Goal: Check status: Check status

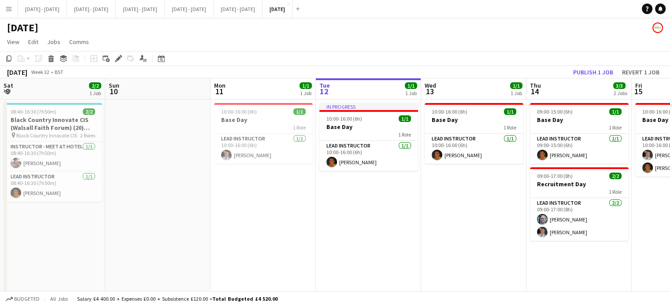
scroll to position [0, 198]
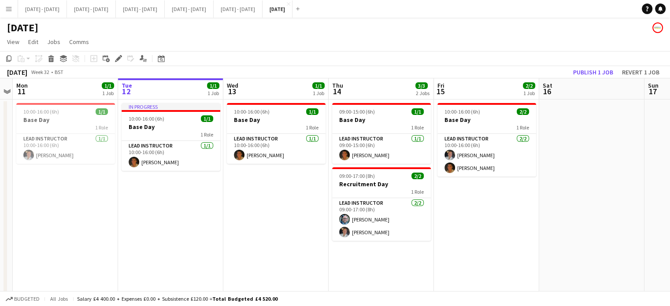
click at [180, 210] on app-date-cell "In progress 10:00-16:00 (6h) 1/1 Base Day 1 Role Lead Instructor [DATE] 10:00-1…" at bounding box center [170, 223] width 105 height 249
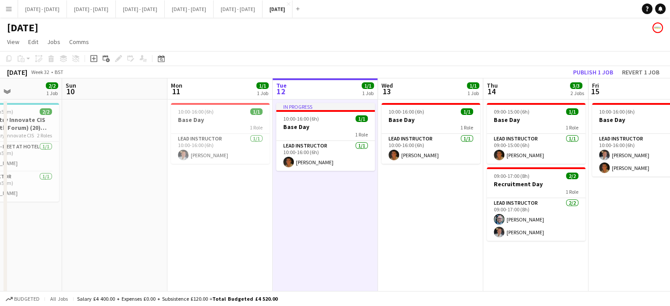
scroll to position [0, 254]
click at [401, 246] on app-date-cell "10:00-16:00 (6h) 1/1 Base Day 1 Role Lead Instructor [DATE] 10:00-16:00 (6h) [P…" at bounding box center [429, 223] width 105 height 249
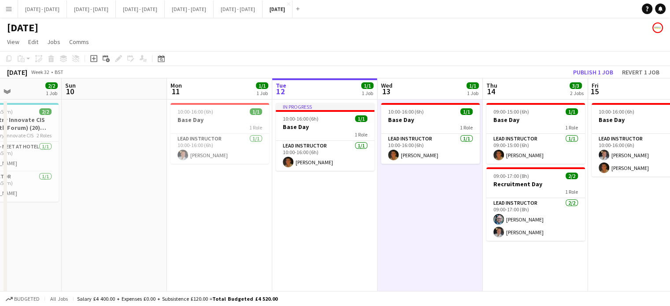
click at [325, 228] on app-date-cell "In progress 10:00-16:00 (6h) 1/1 Base Day 1 Role Lead Instructor [DATE] 10:00-1…" at bounding box center [324, 223] width 105 height 249
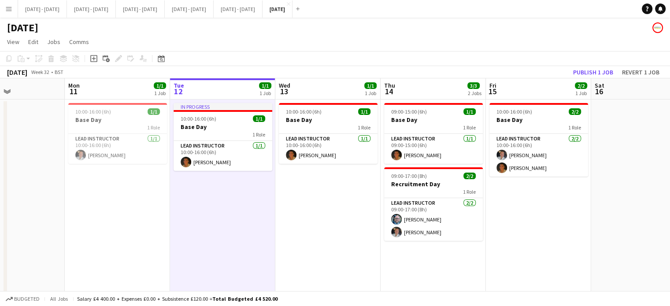
scroll to position [0, 364]
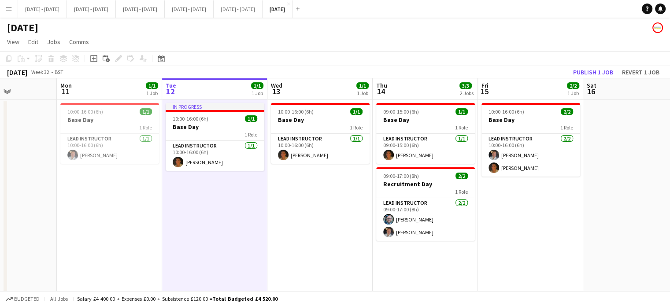
click at [535, 242] on app-date-cell "10:00-16:00 (6h) 2/2 Base Day 1 Role Lead Instructor [DATE] 10:00-16:00 (6h) [P…" at bounding box center [530, 223] width 105 height 249
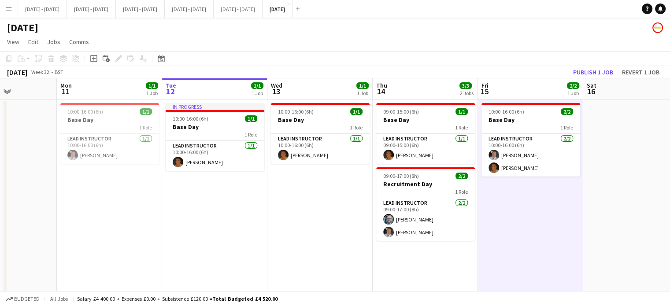
click at [246, 227] on app-date-cell "In progress 10:00-16:00 (6h) 1/1 Base Day 1 Role Lead Instructor [DATE] 10:00-1…" at bounding box center [214, 223] width 105 height 249
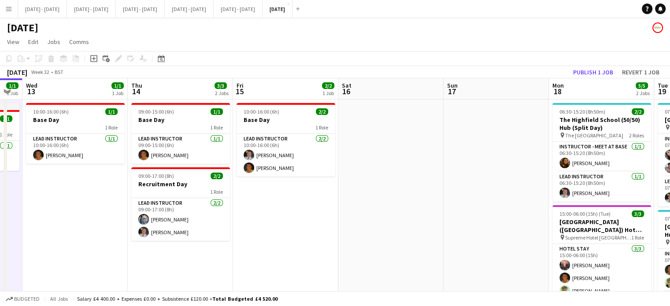
drag, startPoint x: 518, startPoint y: 217, endPoint x: 35, endPoint y: 238, distance: 482.9
click at [35, 238] on app-calendar-viewport "Sun 10 Mon 11 1/1 1 Job Tue 12 1/1 1 Job Wed 13 1/1 1 Job Thu 14 3/3 2 Jobs Fri…" at bounding box center [335, 280] width 670 height 404
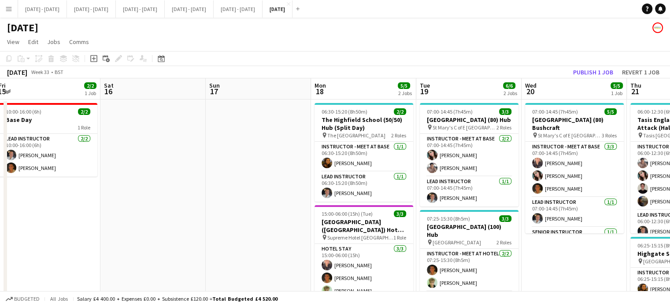
drag, startPoint x: 35, startPoint y: 238, endPoint x: 250, endPoint y: 222, distance: 215.4
click at [35, 238] on app-calendar-viewport "Tue 12 1/1 1 Job Wed 13 1/1 1 Job Thu 14 3/3 2 Jobs Fri 15 2/2 1 Job Sat 16 Sun…" at bounding box center [335, 280] width 670 height 404
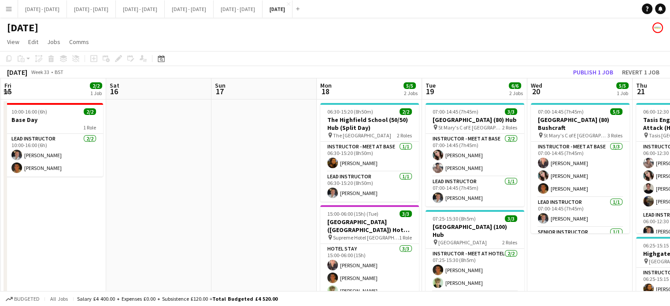
drag, startPoint x: 276, startPoint y: 218, endPoint x: 492, endPoint y: 236, distance: 216.9
click at [492, 236] on app-calendar-viewport "Wed 13 1/1 1 Job Thu 14 3/3 2 Jobs Fri 15 2/2 1 Job Sat 16 Sun 17 Mon 18 5/5 2 …" at bounding box center [335, 280] width 670 height 404
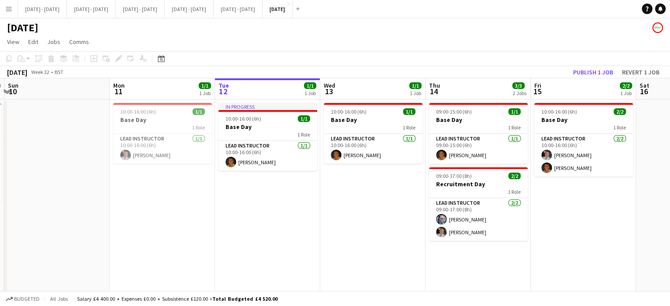
drag, startPoint x: 561, startPoint y: 230, endPoint x: 574, endPoint y: 227, distance: 13.1
click at [574, 227] on app-calendar-viewport "Fri 8 2/2 1 Job Sat 9 2/2 1 Job Sun 10 Mon 11 1/1 1 Job Tue 12 1/1 1 Job Wed 13…" at bounding box center [335, 280] width 670 height 404
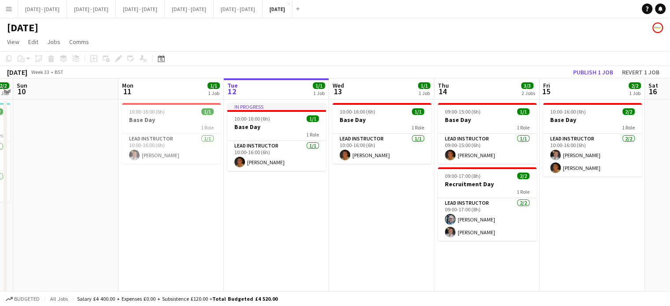
scroll to position [0, 392]
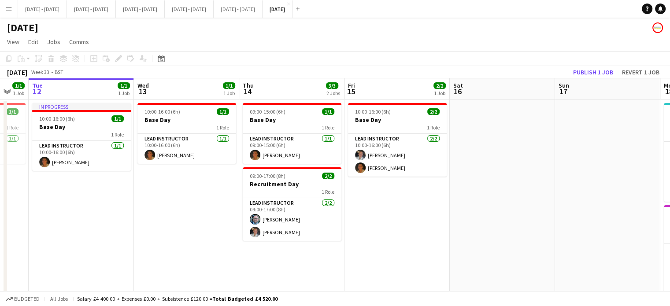
drag, startPoint x: 327, startPoint y: 217, endPoint x: 133, endPoint y: 233, distance: 195.2
click at [133, 233] on app-calendar-viewport "Fri 8 2/2 1 Job Sat 9 2/2 1 Job Sun 10 Mon 11 1/1 1 Job Tue 12 1/1 1 Job Wed 13…" at bounding box center [335, 280] width 670 height 404
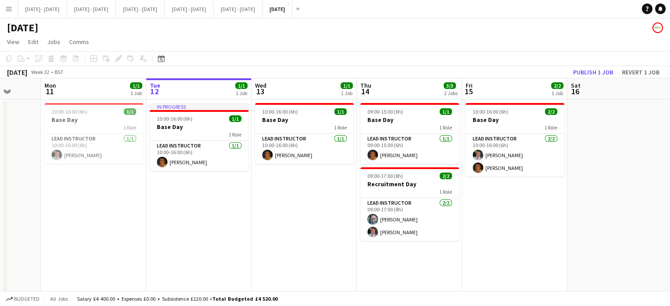
scroll to position [0, 244]
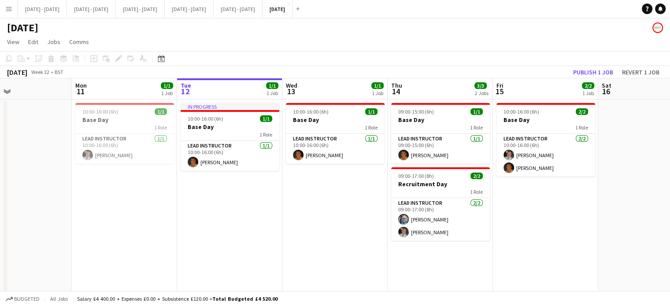
drag, startPoint x: 478, startPoint y: 236, endPoint x: 563, endPoint y: 226, distance: 86.0
click at [563, 226] on app-calendar-viewport "Fri 8 2/2 1 Job Sat 9 2/2 1 Job Sun 10 Mon 11 1/1 1 Job Tue 12 1/1 1 Job Wed 13…" at bounding box center [335, 280] width 670 height 404
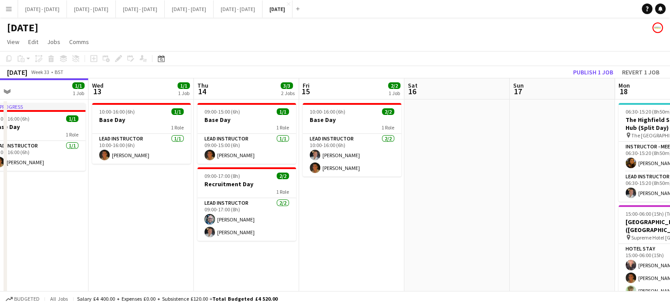
scroll to position [0, 416]
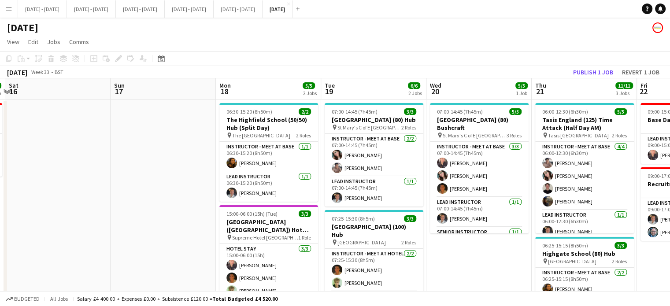
drag, startPoint x: 592, startPoint y: 204, endPoint x: 0, endPoint y: 241, distance: 593.6
click at [0, 241] on app-calendar-viewport "Tue 12 1/1 1 Job Wed 13 1/1 1 Job Thu 14 3/3 2 Jobs Fri 15 2/2 1 Job Sat 16 Sun…" at bounding box center [335, 280] width 670 height 404
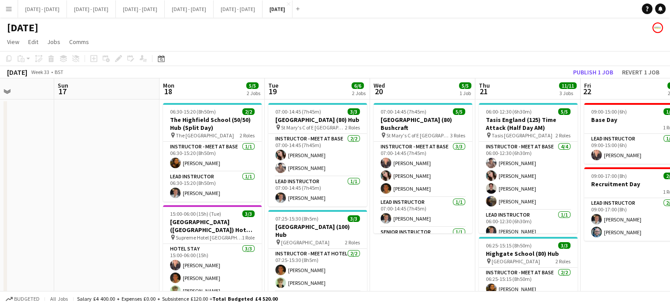
drag, startPoint x: 471, startPoint y: 259, endPoint x: 627, endPoint y: 238, distance: 157.3
click at [627, 238] on app-calendar-viewport "Thu 14 3/3 2 Jobs Fri 15 2/2 1 Job Sat 16 Sun 17 Mon 18 5/5 2 Jobs Tue 19 6/6 2…" at bounding box center [335, 280] width 670 height 404
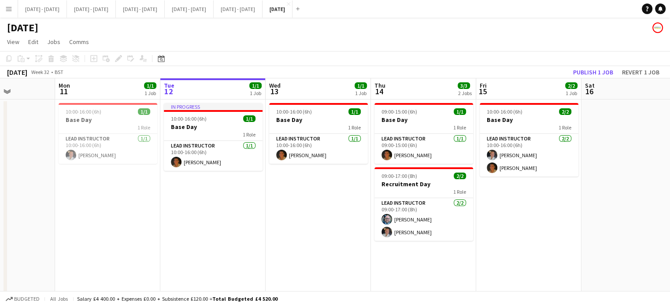
scroll to position [0, 260]
drag, startPoint x: 329, startPoint y: 242, endPoint x: 643, endPoint y: 231, distance: 313.6
click at [643, 231] on app-calendar-viewport "Fri 8 2/2 1 Job Sat 9 2/2 1 Job Sun 10 Mon 11 1/1 1 Job Tue 12 1/1 1 Job Wed 13…" at bounding box center [335, 280] width 670 height 404
